Goal: Find contact information: Find contact information

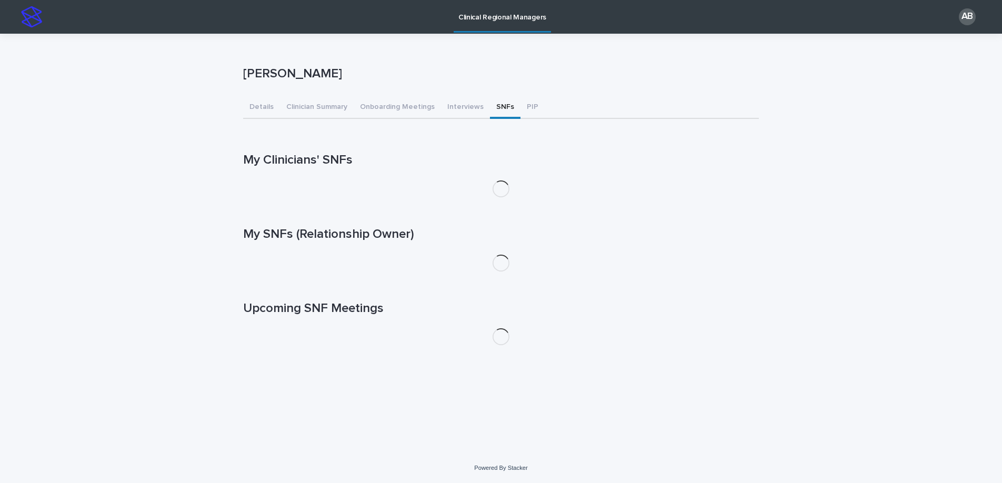
click at [496, 107] on button "SNFs" at bounding box center [505, 108] width 31 height 22
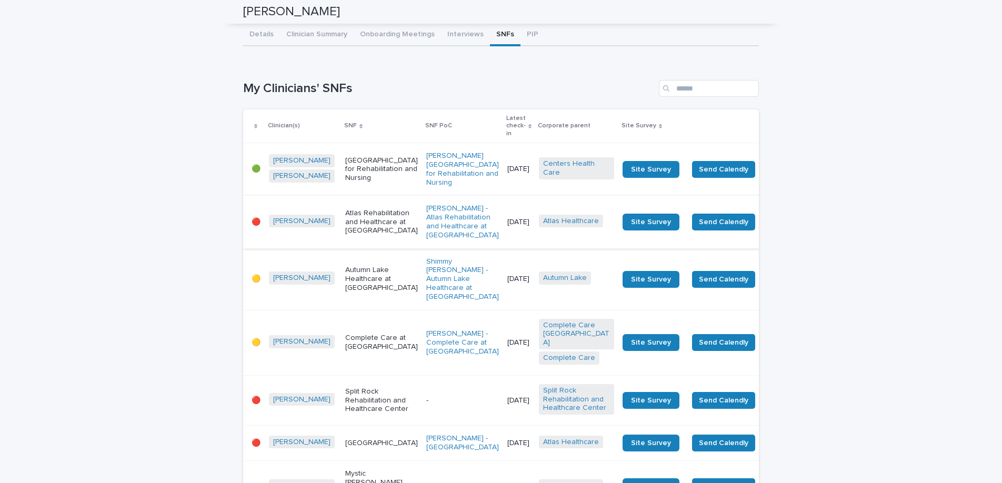
scroll to position [36, 0]
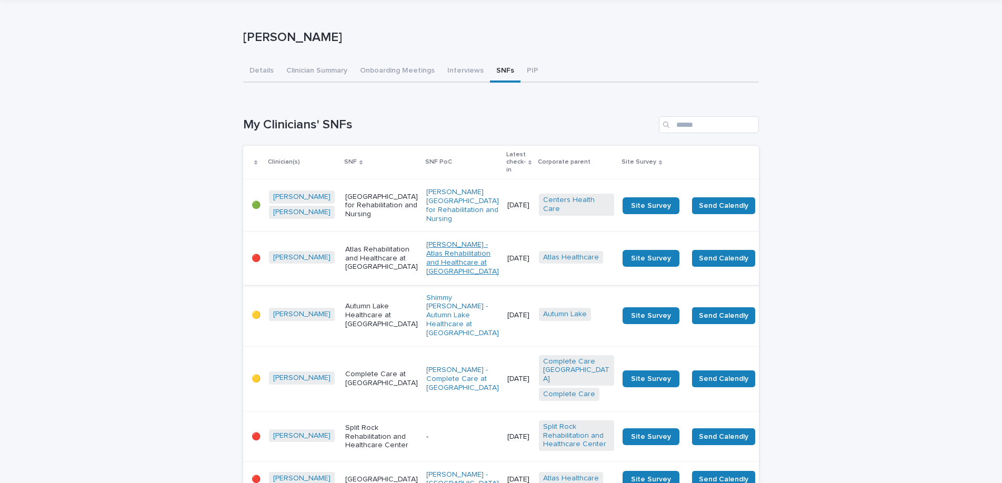
click at [426, 259] on link "[PERSON_NAME] - Atlas Rehabilitation and Healthcare at [GEOGRAPHIC_DATA]" at bounding box center [462, 258] width 73 height 35
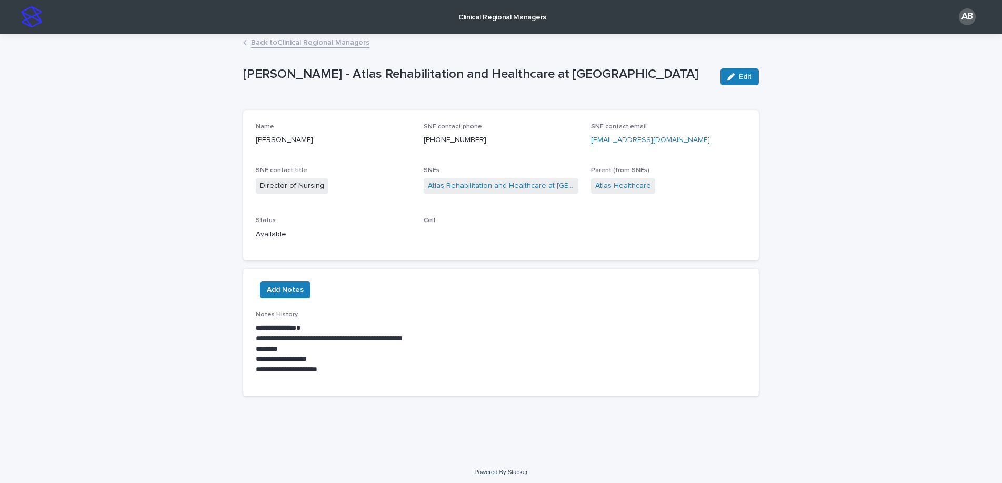
scroll to position [4, 0]
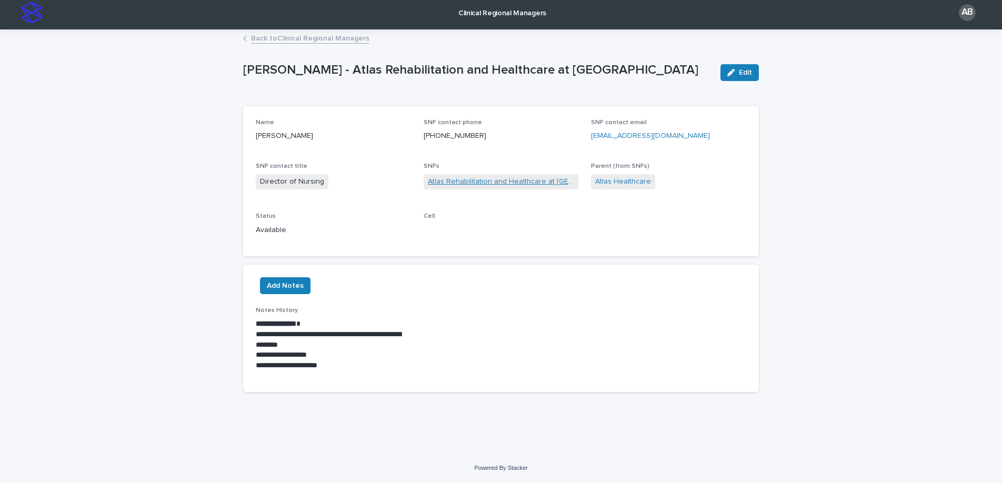
click at [472, 182] on link "Atlas Rehabilitation and Healthcare at [GEOGRAPHIC_DATA]" at bounding box center [501, 181] width 147 height 11
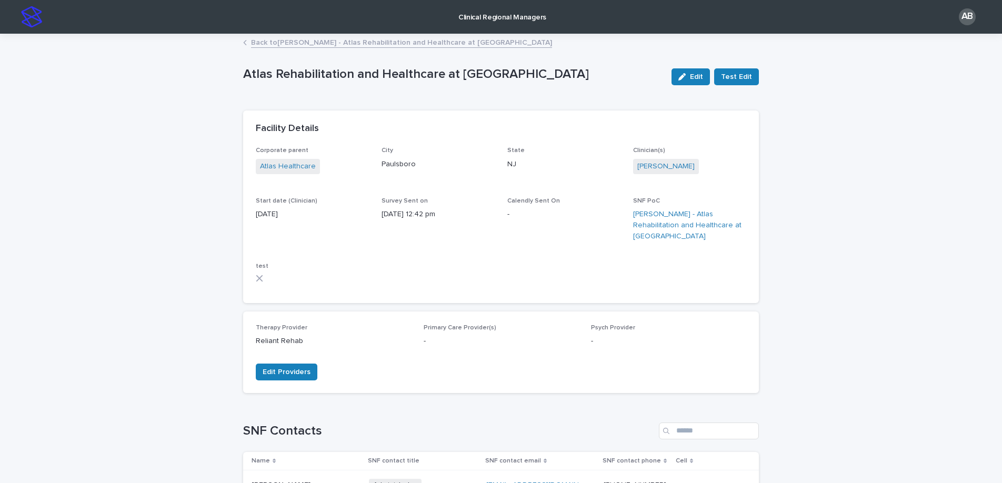
click at [378, 44] on link "Back to [PERSON_NAME] - Atlas Rehabilitation and Healthcare at [GEOGRAPHIC_DATA]" at bounding box center [401, 42] width 301 height 12
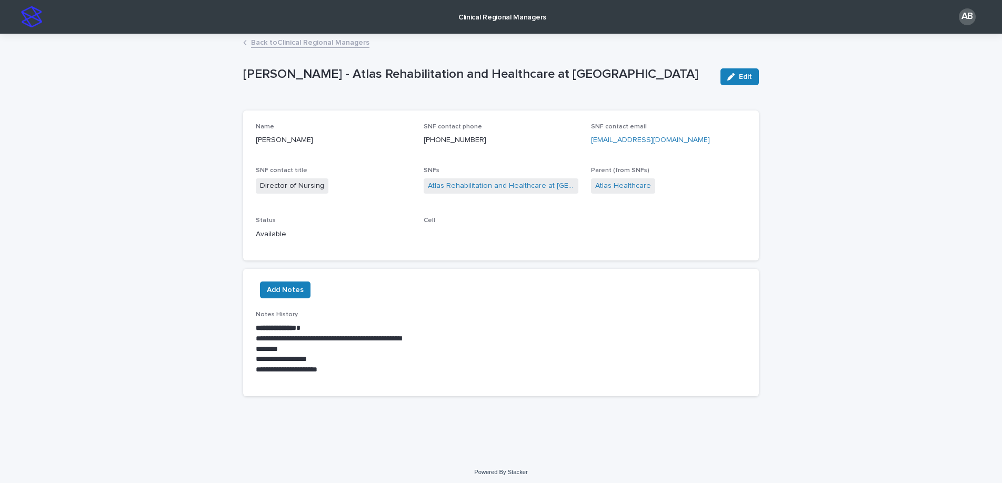
click at [346, 44] on link "Back to Clinical Regional Managers" at bounding box center [310, 42] width 118 height 12
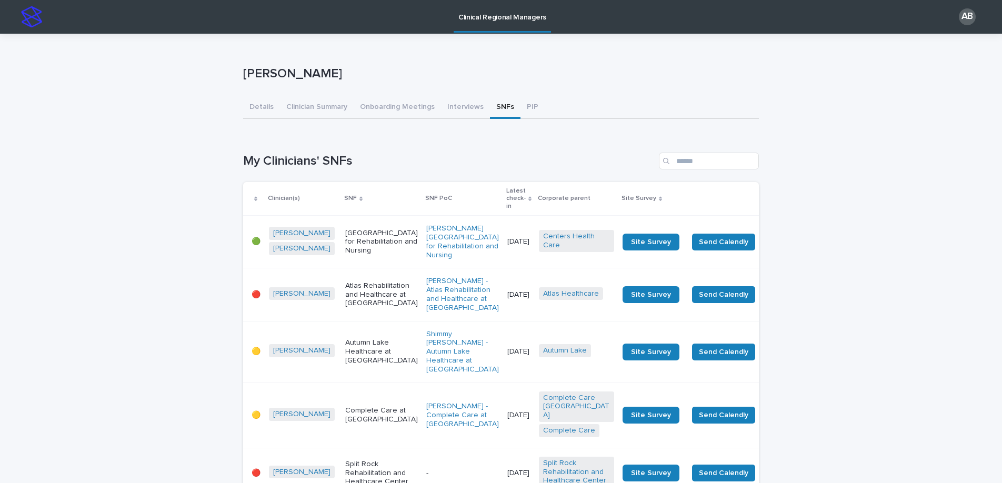
click at [345, 303] on p "Atlas Rehabilitation and Healthcare at [GEOGRAPHIC_DATA]" at bounding box center [381, 295] width 73 height 26
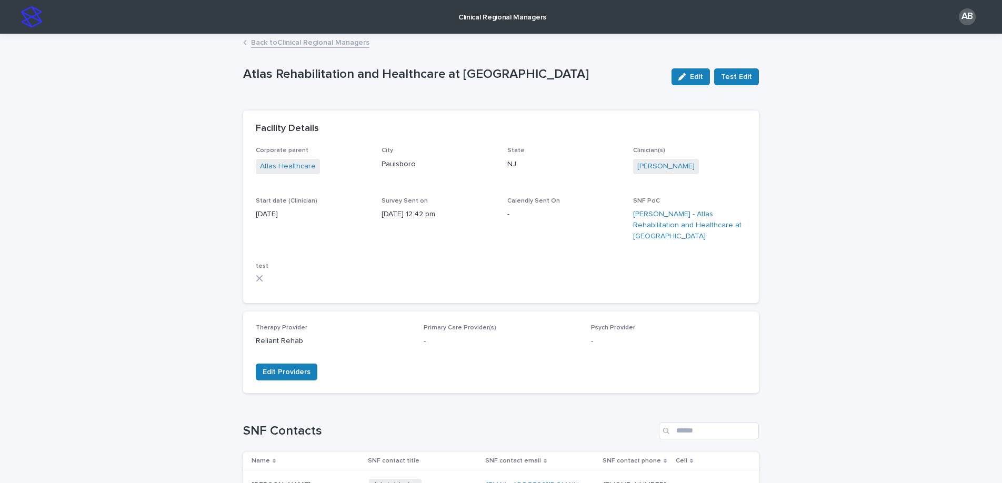
click at [278, 43] on link "Back to Clinical Regional Managers" at bounding box center [310, 42] width 118 height 12
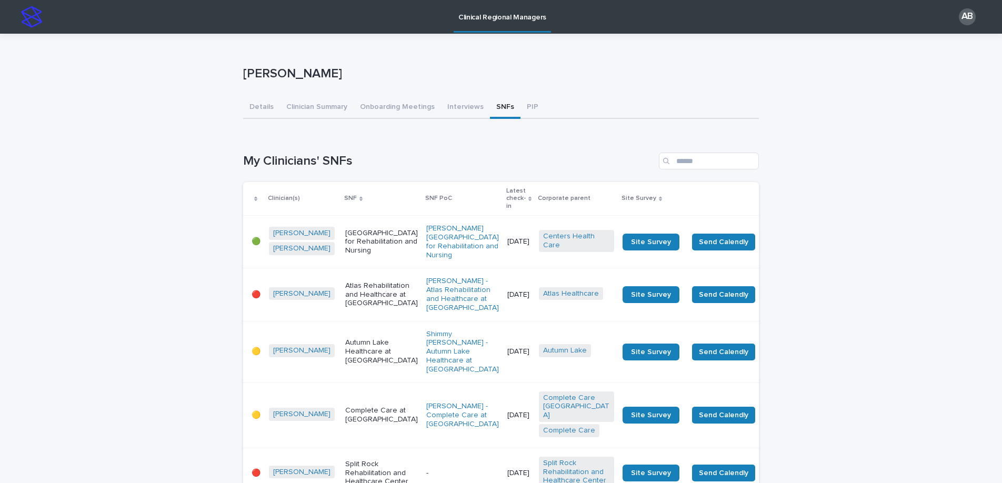
click at [345, 305] on p "Atlas Rehabilitation and Healthcare at [GEOGRAPHIC_DATA]" at bounding box center [381, 295] width 73 height 26
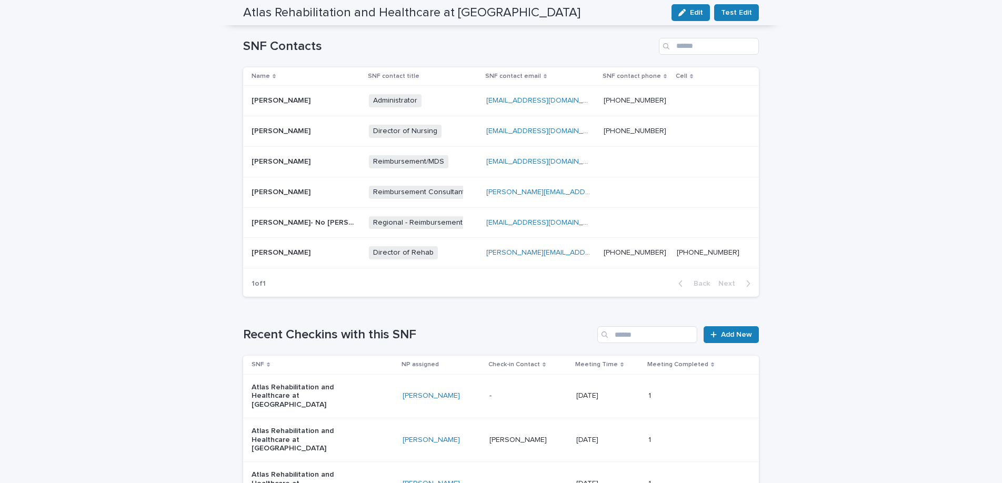
scroll to position [385, 0]
drag, startPoint x: 481, startPoint y: 243, endPoint x: 492, endPoint y: 243, distance: 10.5
click at [492, 248] on link "[PERSON_NAME][EMAIL_ADDRESS][PERSON_NAME][DOMAIN_NAME]" at bounding box center [603, 251] width 234 height 7
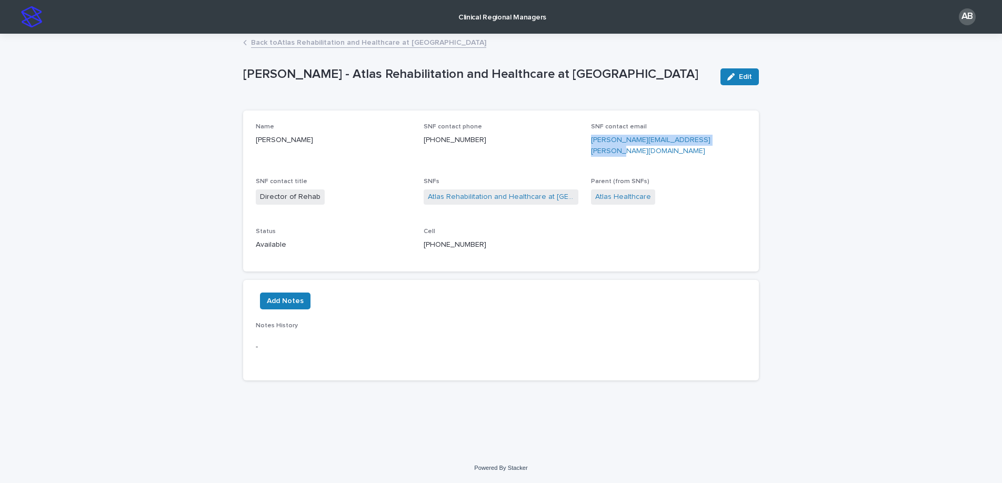
drag, startPoint x: 720, startPoint y: 142, endPoint x: 589, endPoint y: 135, distance: 131.3
click at [589, 135] on div "Name [PERSON_NAME] SNF contact phone [PHONE_NUMBER] SNF contact email [PERSON_N…" at bounding box center [501, 191] width 491 height 136
copy link "[PERSON_NAME][EMAIL_ADDRESS][PERSON_NAME][DOMAIN_NAME]"
click at [449, 192] on link "Atlas Rehabilitation and Healthcare at [GEOGRAPHIC_DATA]" at bounding box center [501, 197] width 147 height 11
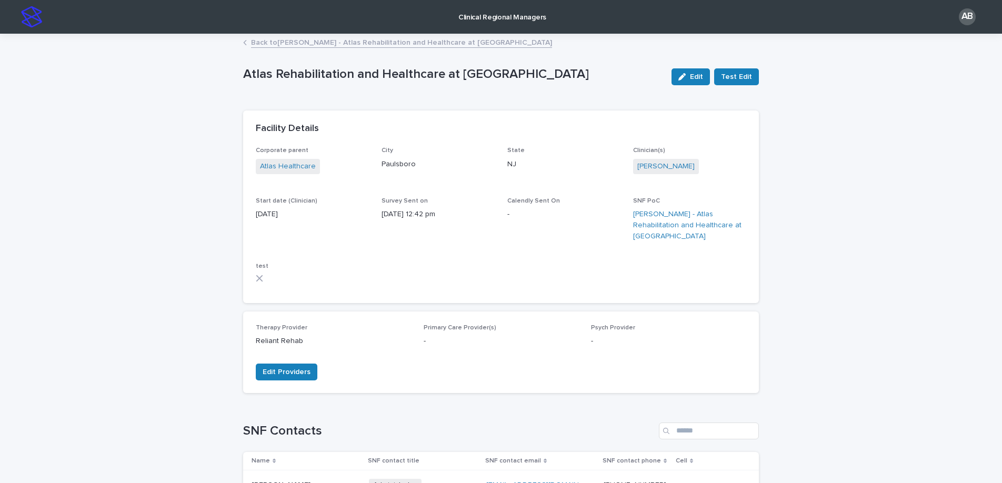
click at [256, 42] on link "Back to [PERSON_NAME] - Atlas Rehabilitation and Healthcare at [GEOGRAPHIC_DATA]" at bounding box center [401, 42] width 301 height 12
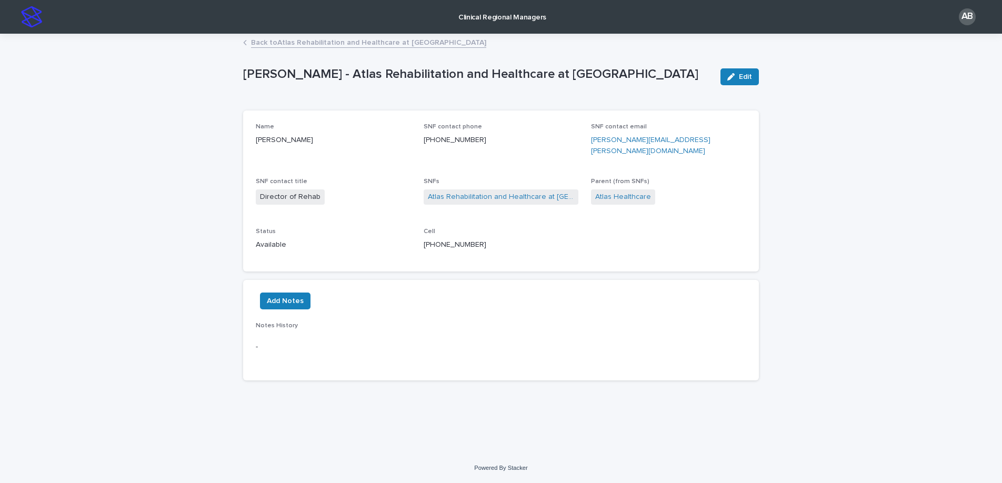
click at [256, 42] on link "Back to Atlas Rehabilitation and Healthcare at [GEOGRAPHIC_DATA]" at bounding box center [368, 42] width 235 height 12
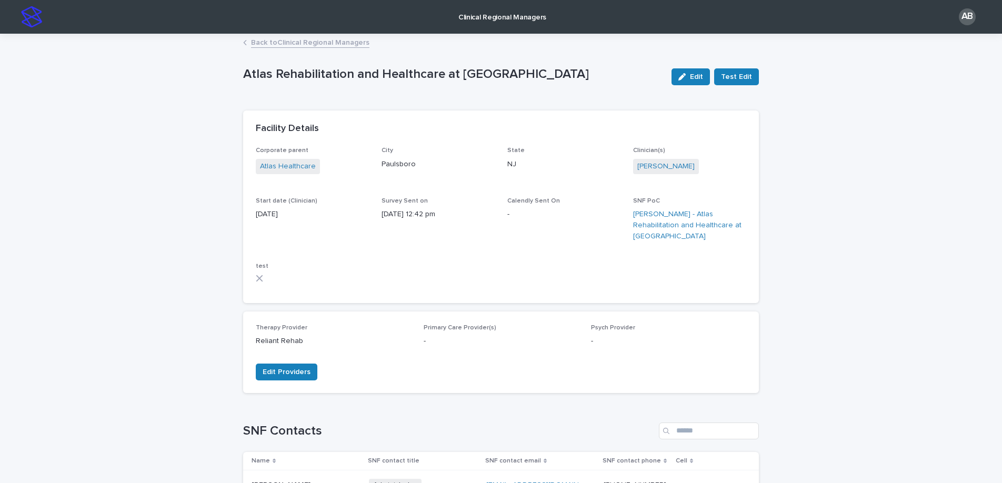
click at [256, 42] on link "Back to Clinical Regional Managers" at bounding box center [310, 42] width 118 height 12
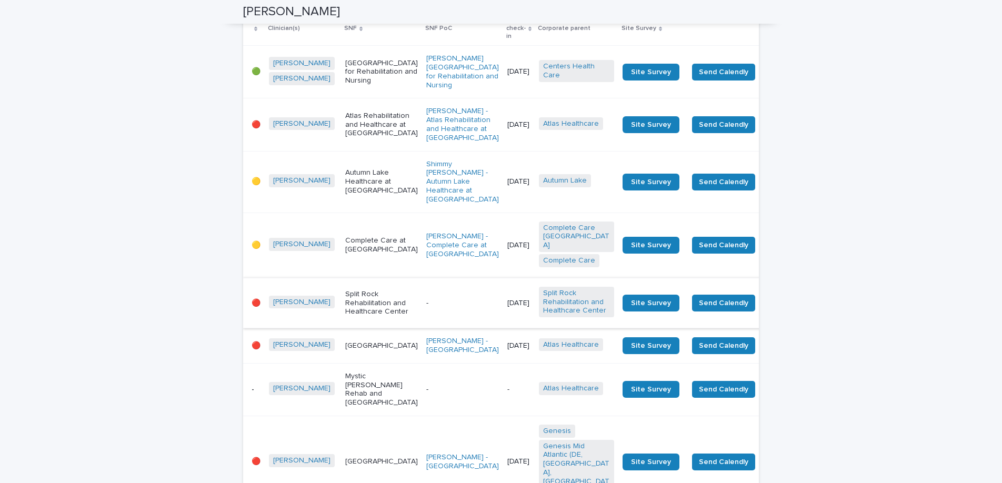
scroll to position [173, 0]
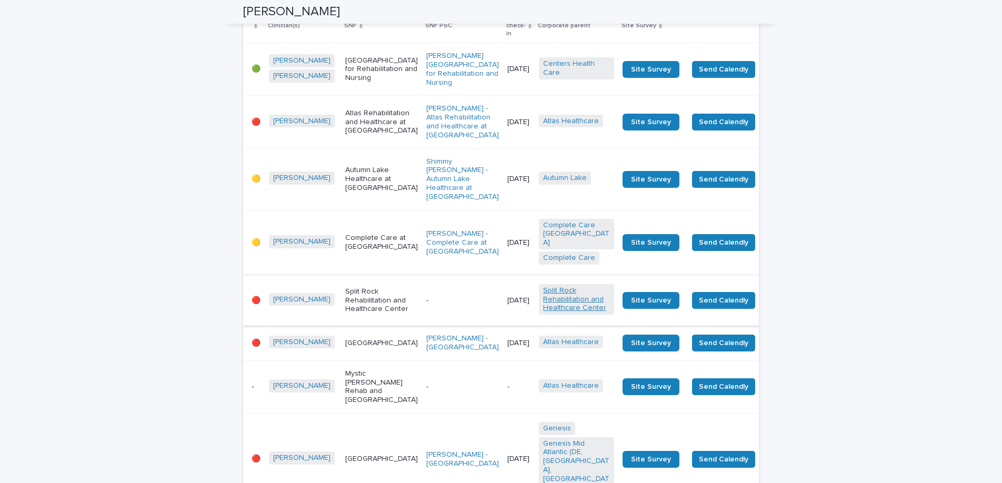
click at [543, 310] on link "Split Rock Rehabilitation and Healthcare Center" at bounding box center [576, 299] width 67 height 26
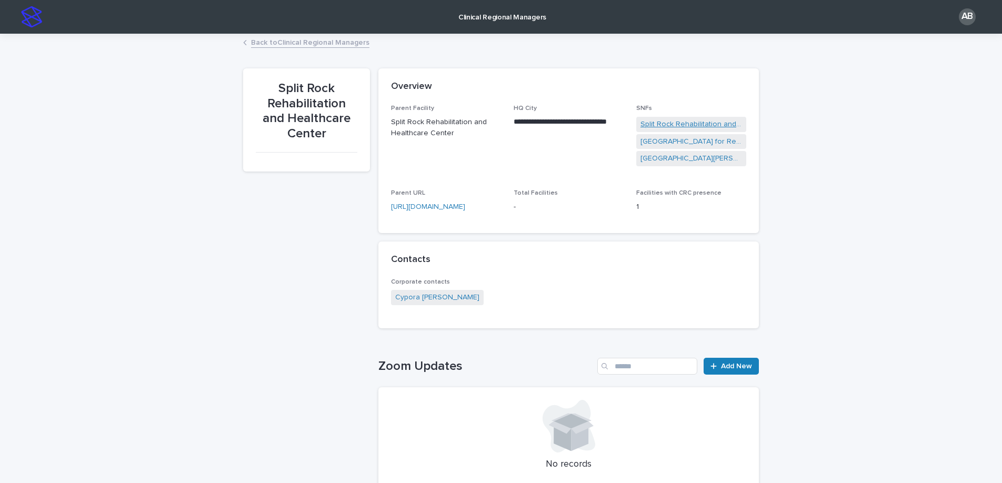
click at [671, 125] on link "Split Rock Rehabilitation and Healthcare Center" at bounding box center [692, 124] width 102 height 11
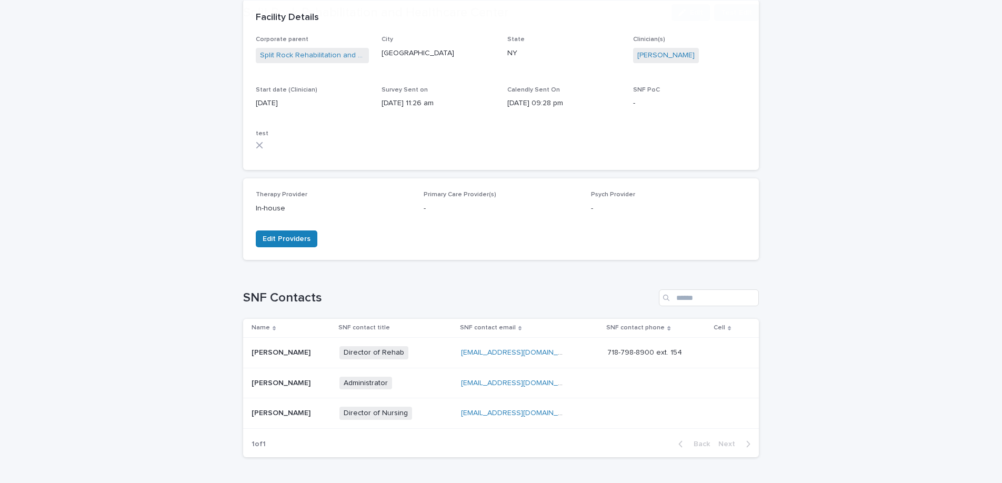
scroll to position [133, 0]
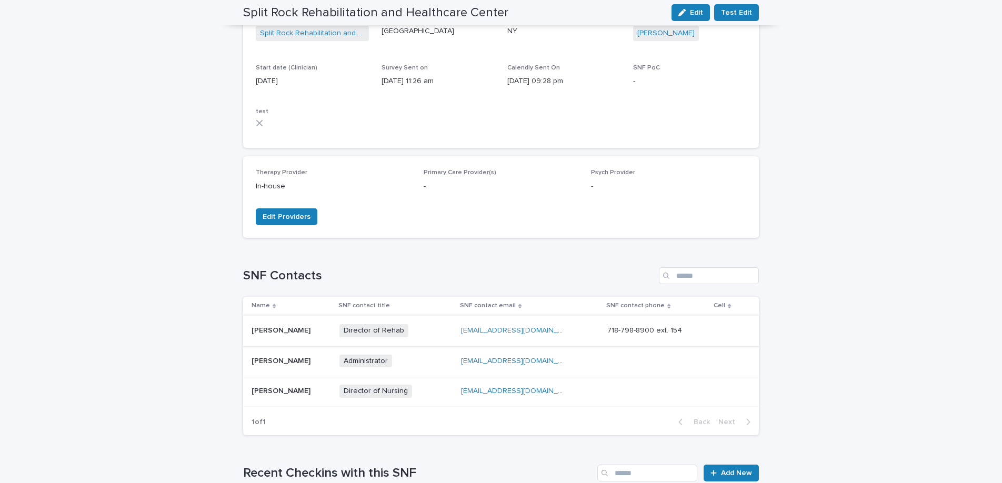
click at [502, 333] on link "[EMAIL_ADDRESS][DOMAIN_NAME]" at bounding box center [520, 330] width 119 height 7
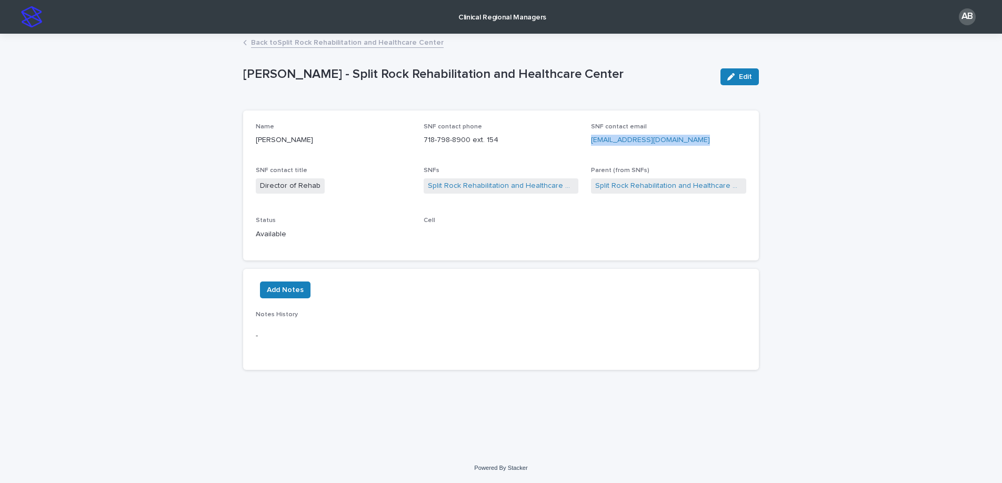
drag, startPoint x: 693, startPoint y: 140, endPoint x: 589, endPoint y: 137, distance: 104.3
click at [589, 137] on div "Name [PERSON_NAME] SNF contact phone 718-798-8900 ext. 154 SNF contact email [P…" at bounding box center [501, 185] width 491 height 125
copy link "[EMAIL_ADDRESS][DOMAIN_NAME]"
click at [481, 188] on link "Split Rock Rehabilitation and Healthcare Center" at bounding box center [501, 186] width 147 height 11
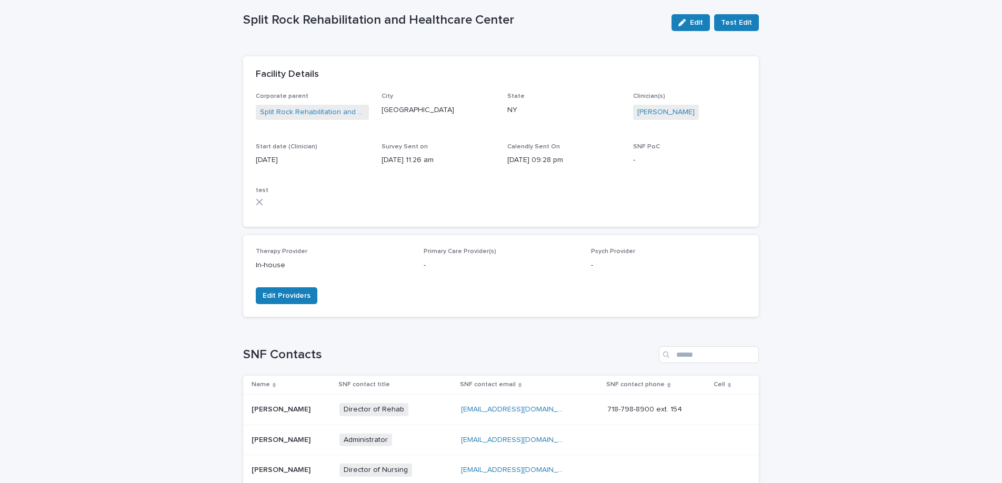
scroll to position [28, 0]
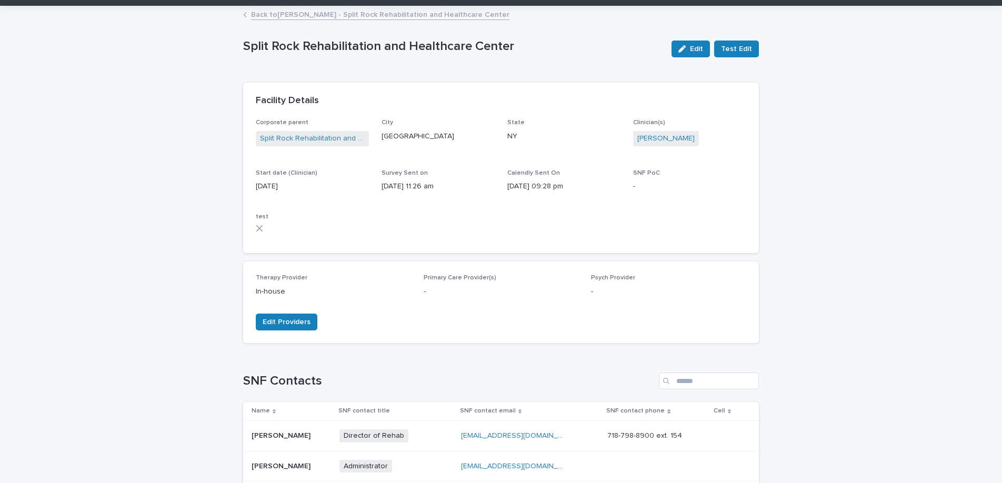
click at [304, 11] on link "Back to [PERSON_NAME] - Split Rock Rehabilitation and Healthcare Center" at bounding box center [380, 14] width 258 height 12
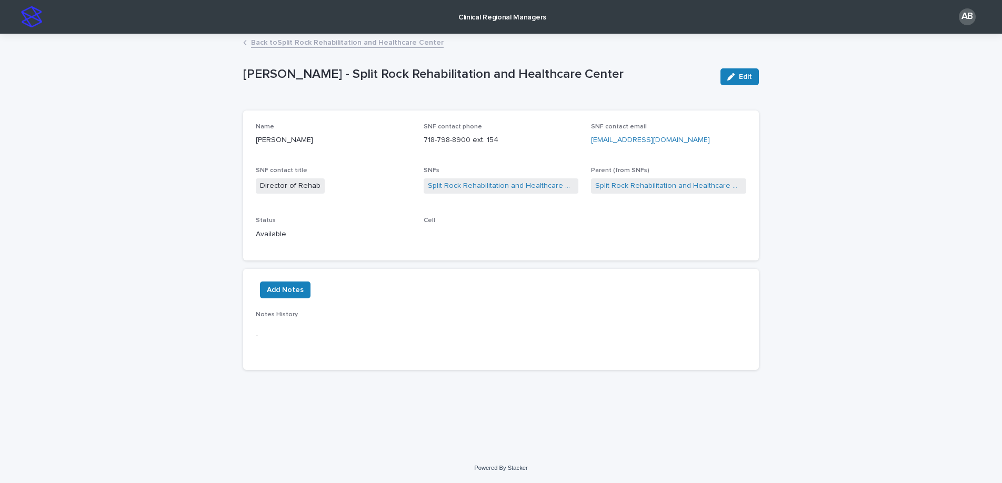
click at [265, 44] on link "Back to Split Rock Rehabilitation and Healthcare Center" at bounding box center [347, 42] width 193 height 12
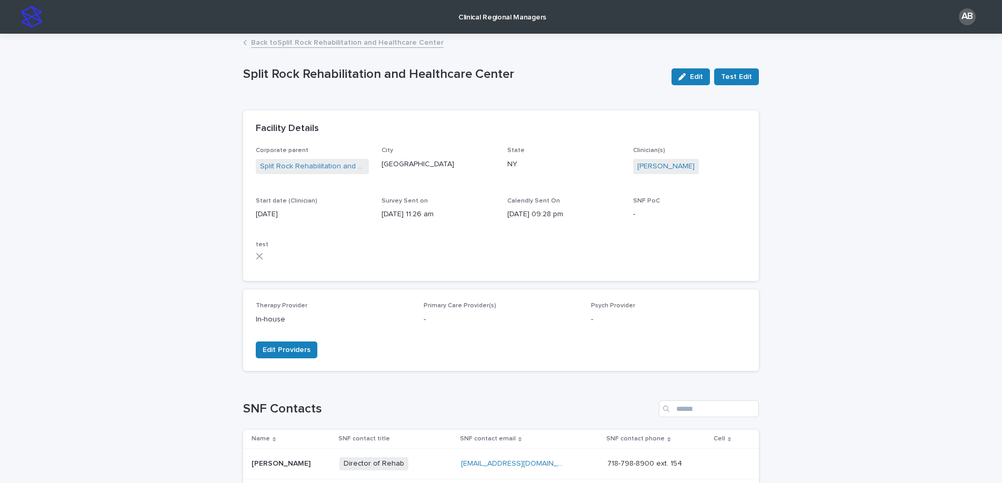
click at [265, 43] on link "Back to Split Rock Rehabilitation and Healthcare Center" at bounding box center [347, 42] width 193 height 12
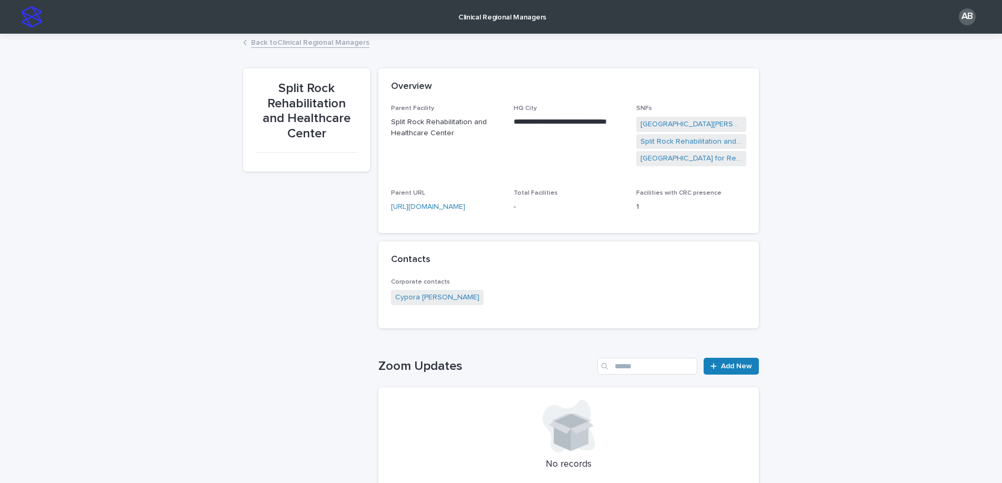
click at [265, 43] on link "Back to Clinical Regional Managers" at bounding box center [310, 42] width 118 height 12
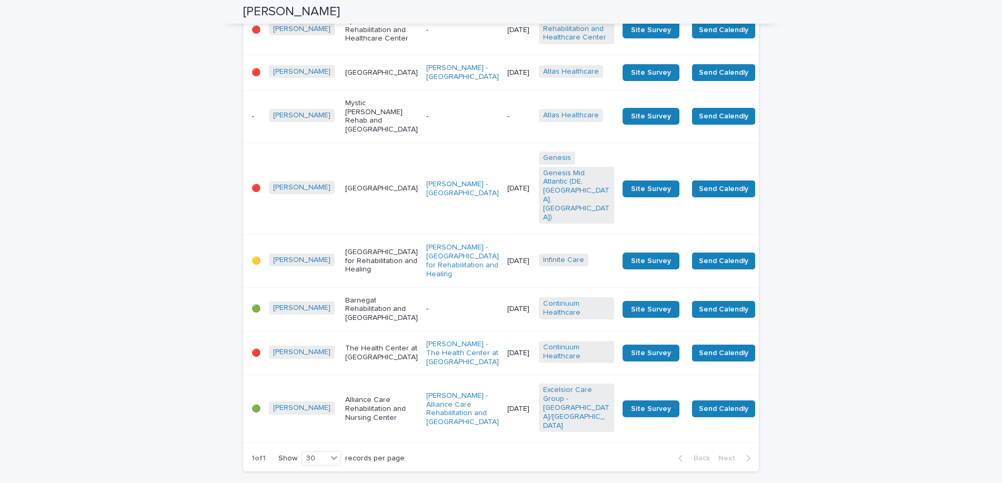
scroll to position [443, 0]
click at [426, 82] on link "[PERSON_NAME] - [GEOGRAPHIC_DATA]" at bounding box center [462, 73] width 73 height 18
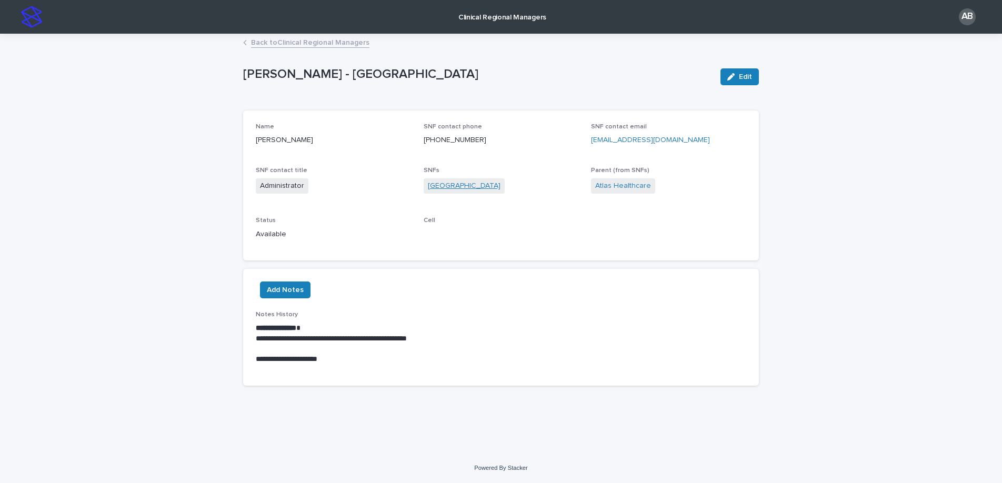
click at [482, 187] on link "[GEOGRAPHIC_DATA]" at bounding box center [464, 186] width 73 height 11
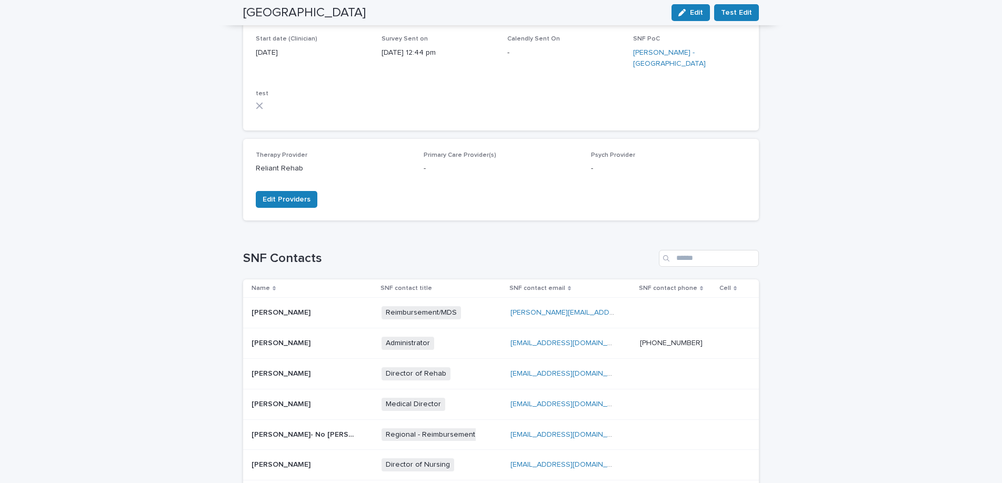
scroll to position [167, 0]
click at [451, 367] on div "Director of Rehab + 0" at bounding box center [434, 373] width 105 height 13
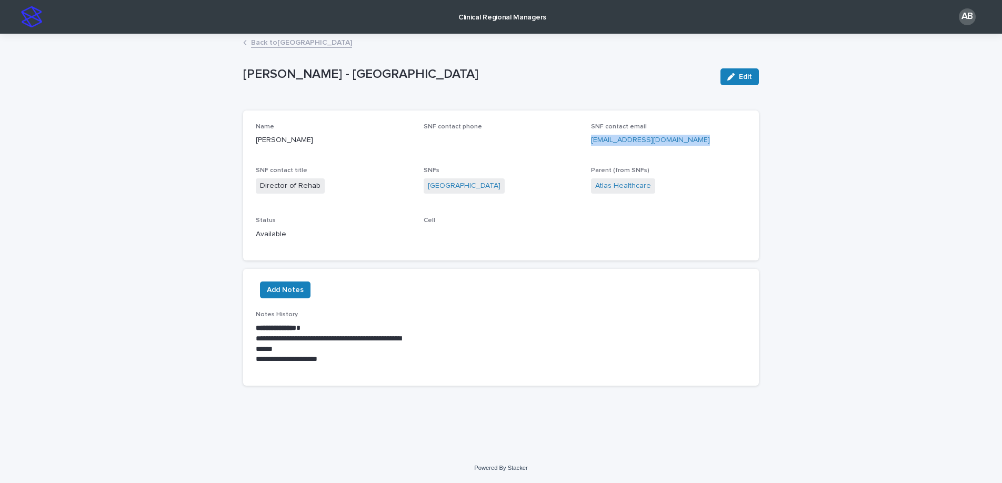
drag, startPoint x: 700, startPoint y: 140, endPoint x: 592, endPoint y: 141, distance: 107.4
click at [592, 141] on p "[EMAIL_ADDRESS][DOMAIN_NAME]" at bounding box center [668, 140] width 155 height 11
copy link "[EMAIL_ADDRESS][DOMAIN_NAME]"
click at [312, 39] on link "Back to [GEOGRAPHIC_DATA]" at bounding box center [301, 42] width 101 height 12
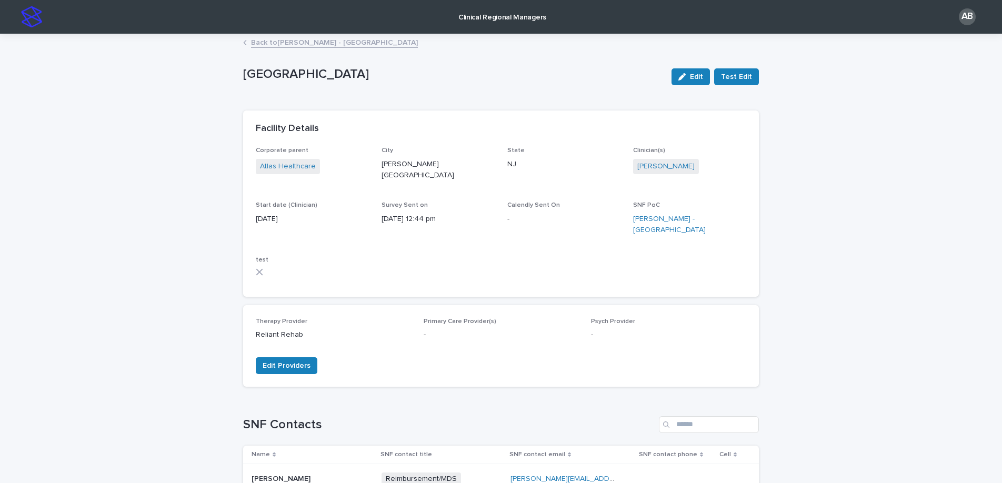
click at [306, 41] on link "Back to [PERSON_NAME] - [GEOGRAPHIC_DATA]" at bounding box center [334, 42] width 167 height 12
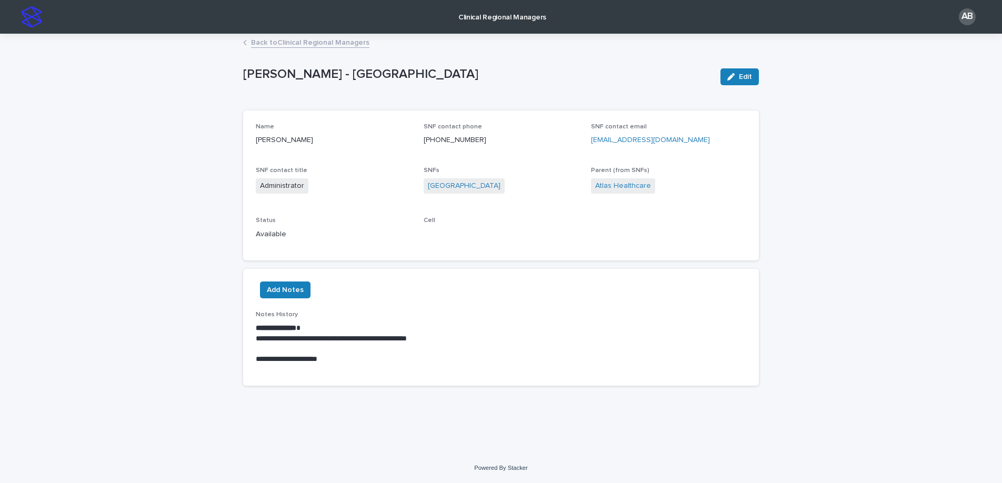
click at [276, 39] on link "Back to Clinical Regional Managers" at bounding box center [310, 42] width 118 height 12
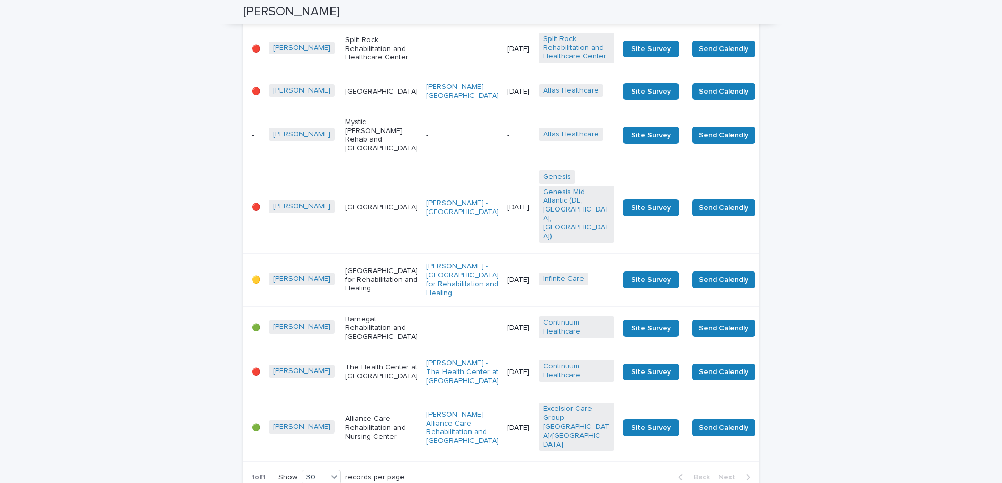
scroll to position [427, 0]
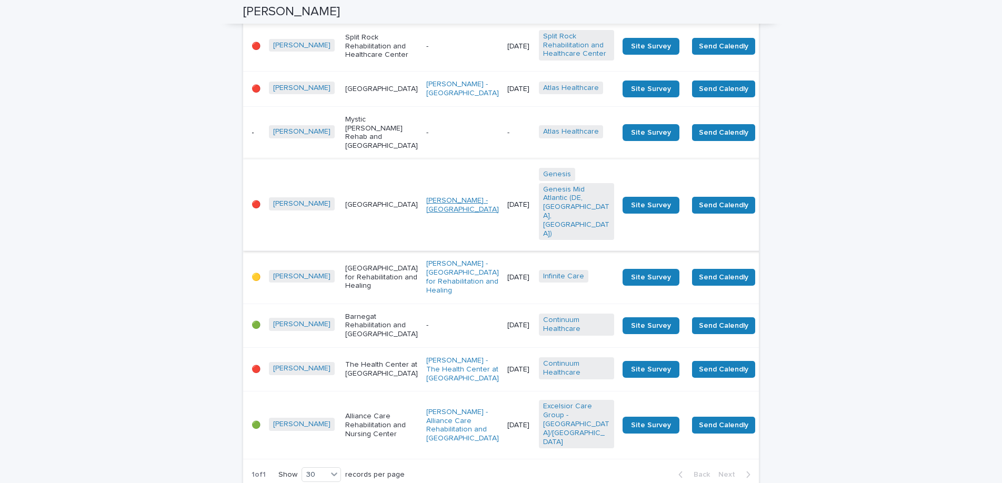
click at [426, 214] on link "[PERSON_NAME] - [GEOGRAPHIC_DATA]" at bounding box center [462, 205] width 73 height 18
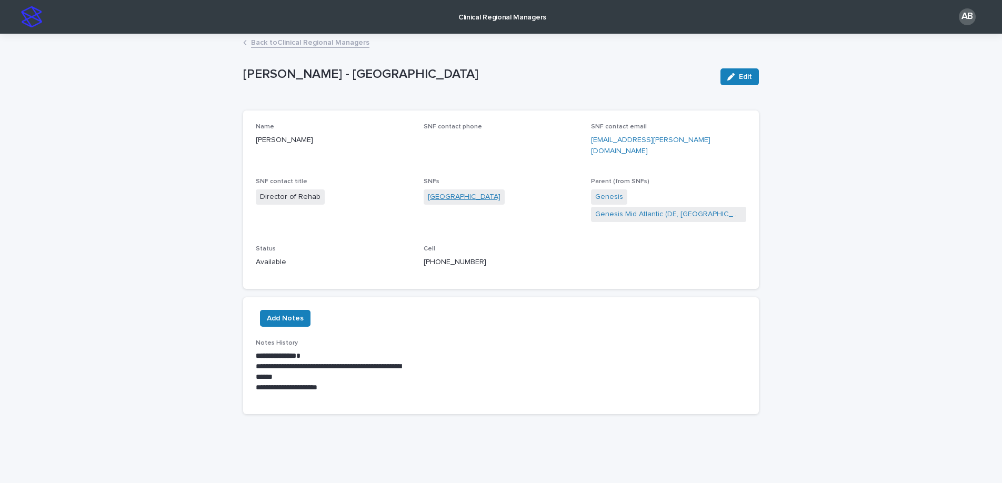
click at [438, 192] on link "[GEOGRAPHIC_DATA]" at bounding box center [464, 197] width 73 height 11
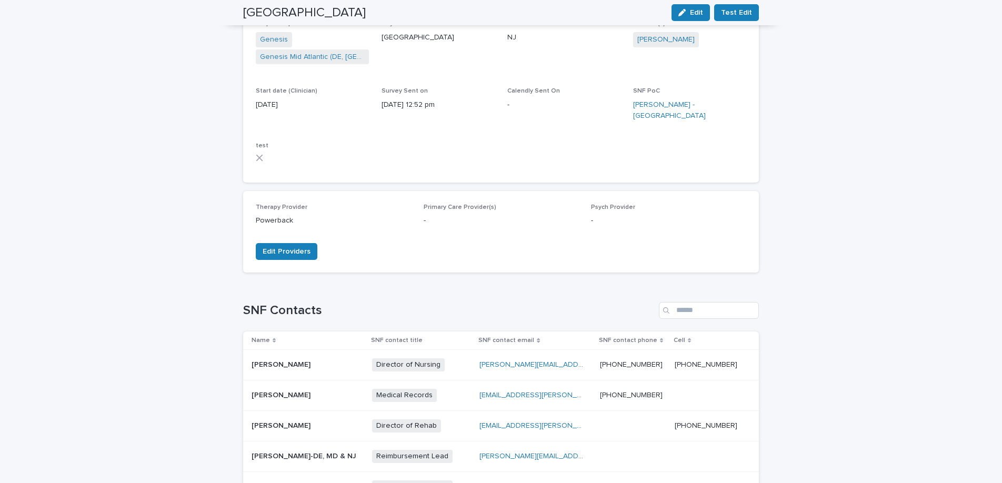
scroll to position [127, 0]
click at [469, 419] on div "Director of Rehab + 0" at bounding box center [421, 425] width 99 height 13
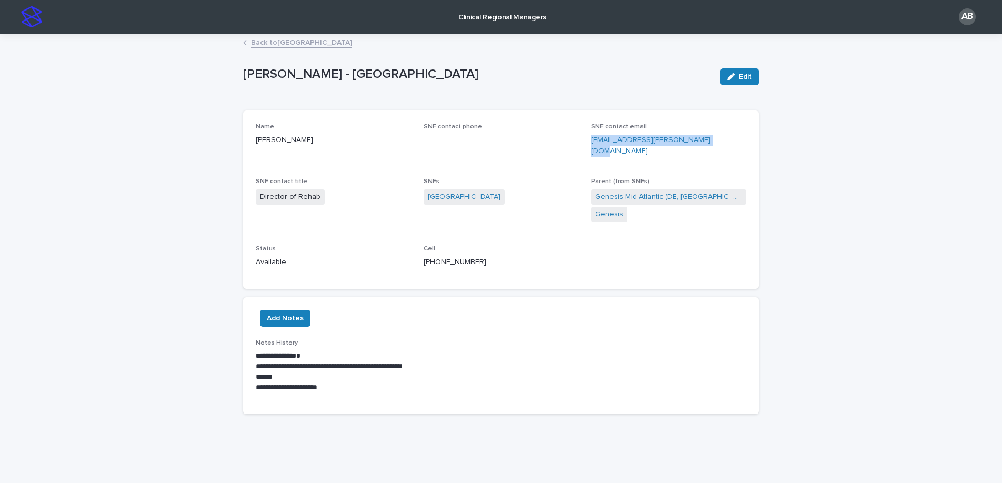
drag, startPoint x: 708, startPoint y: 141, endPoint x: 590, endPoint y: 137, distance: 118.5
click at [590, 137] on div "Name [PERSON_NAME] SNF contact phone SNF contact email [EMAIL_ADDRESS][PERSON_N…" at bounding box center [501, 199] width 491 height 153
copy link "[EMAIL_ADDRESS][PERSON_NAME][DOMAIN_NAME]"
click at [281, 41] on link "Back to [GEOGRAPHIC_DATA]" at bounding box center [301, 42] width 101 height 12
